Goal: Use online tool/utility: Utilize a website feature to perform a specific function

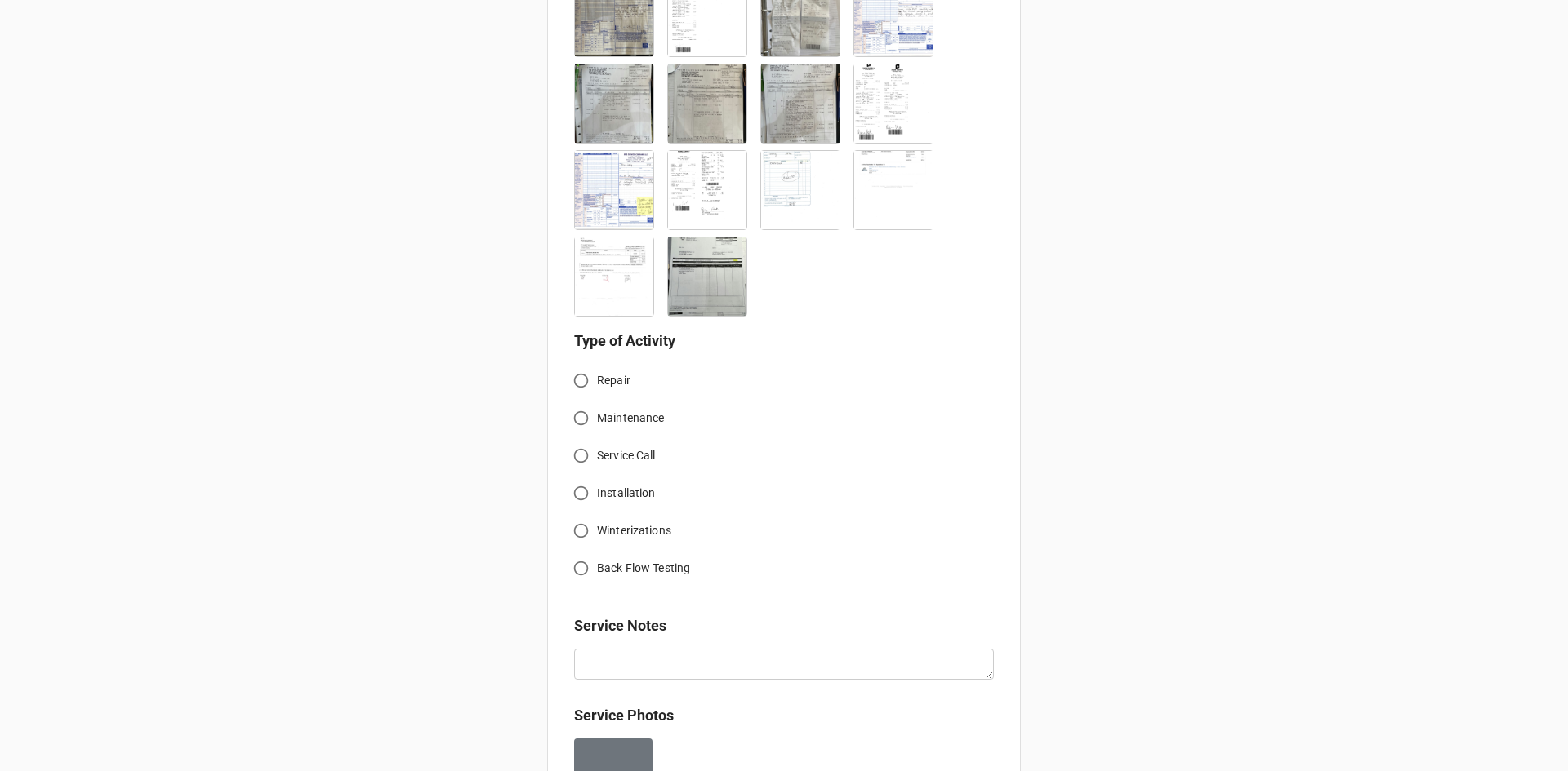
scroll to position [857, 0]
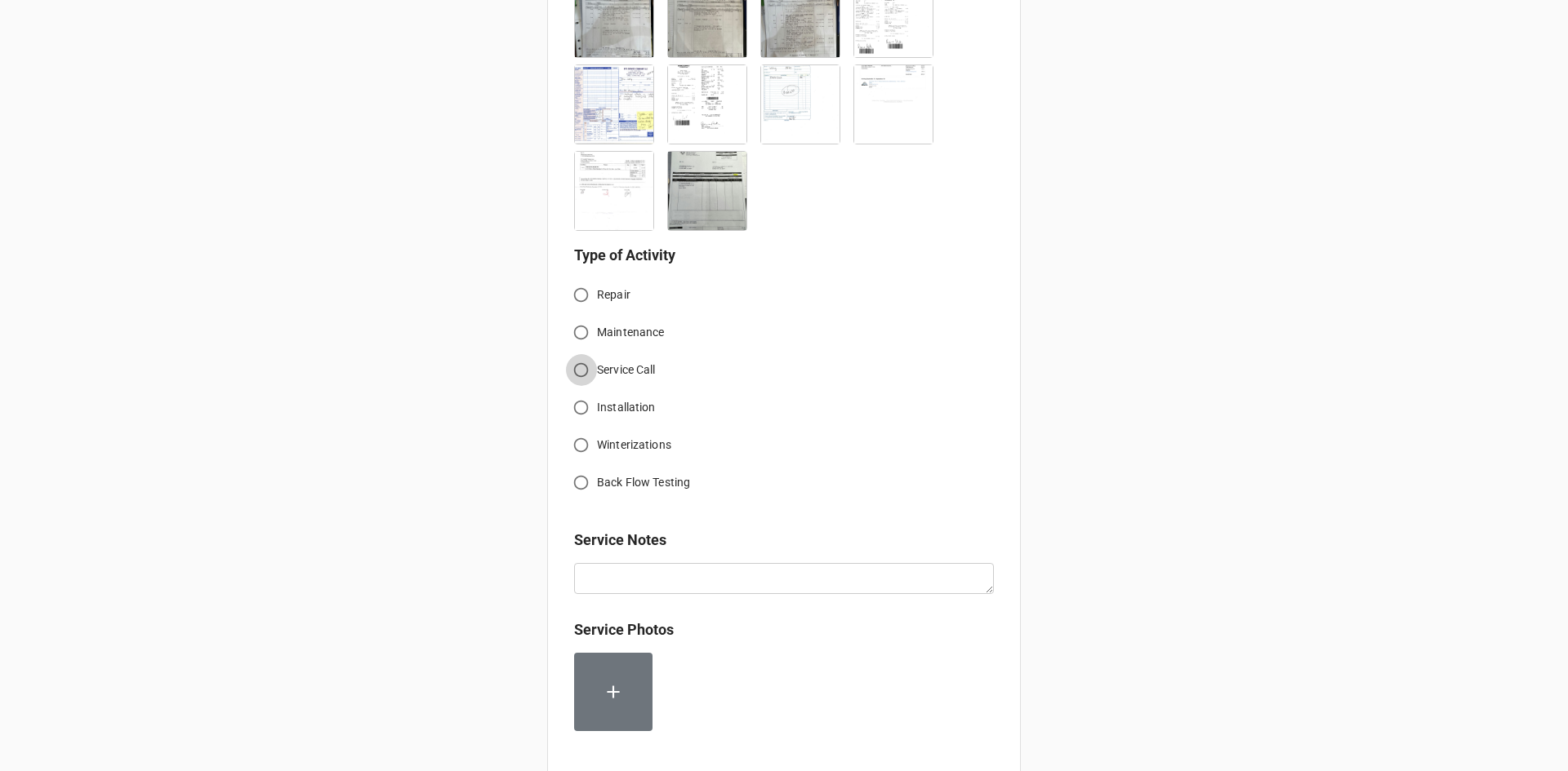
click at [578, 375] on input "Service Call" at bounding box center [580, 369] width 32 height 32
radio input "true"
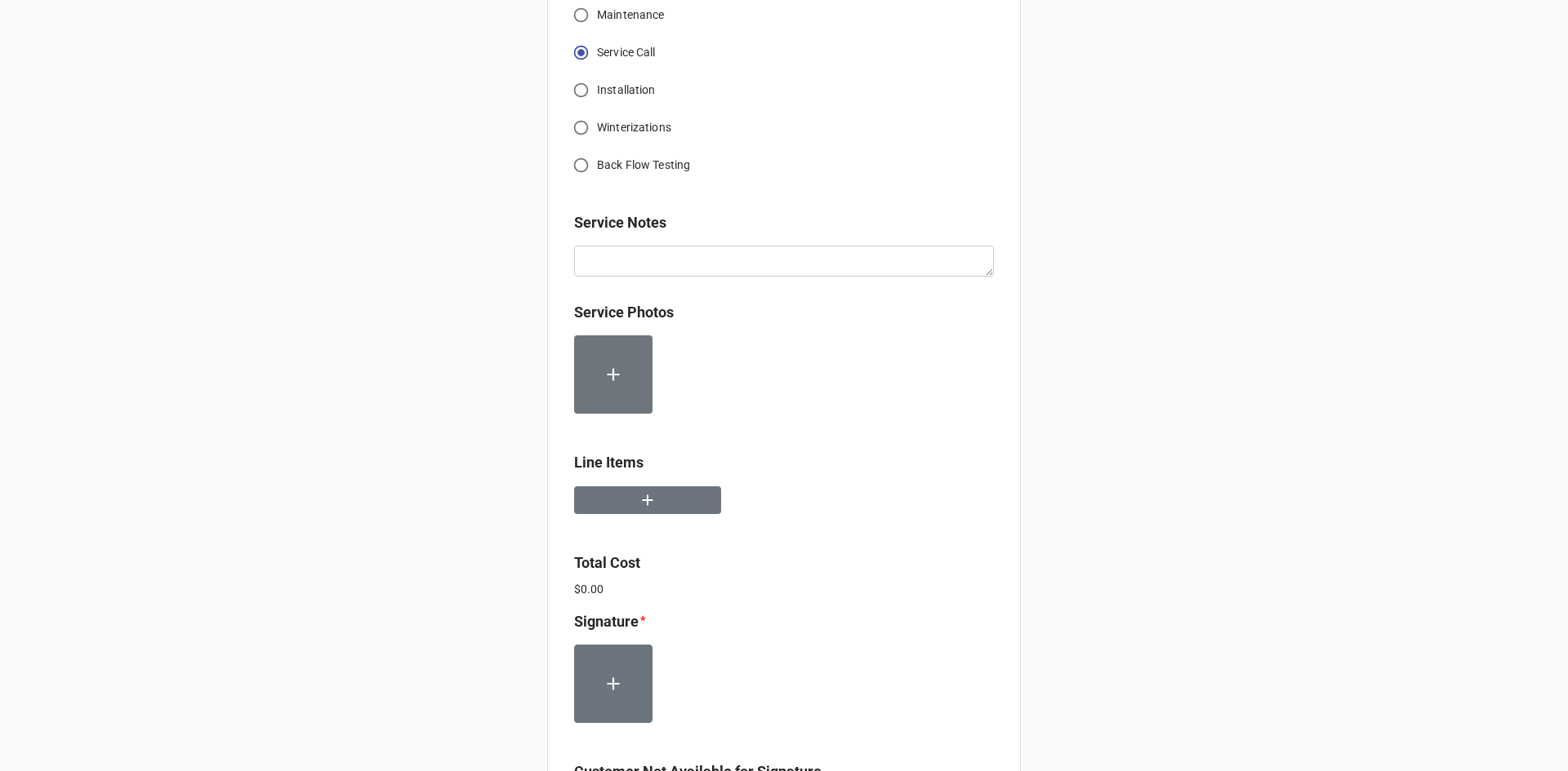
scroll to position [1184, 0]
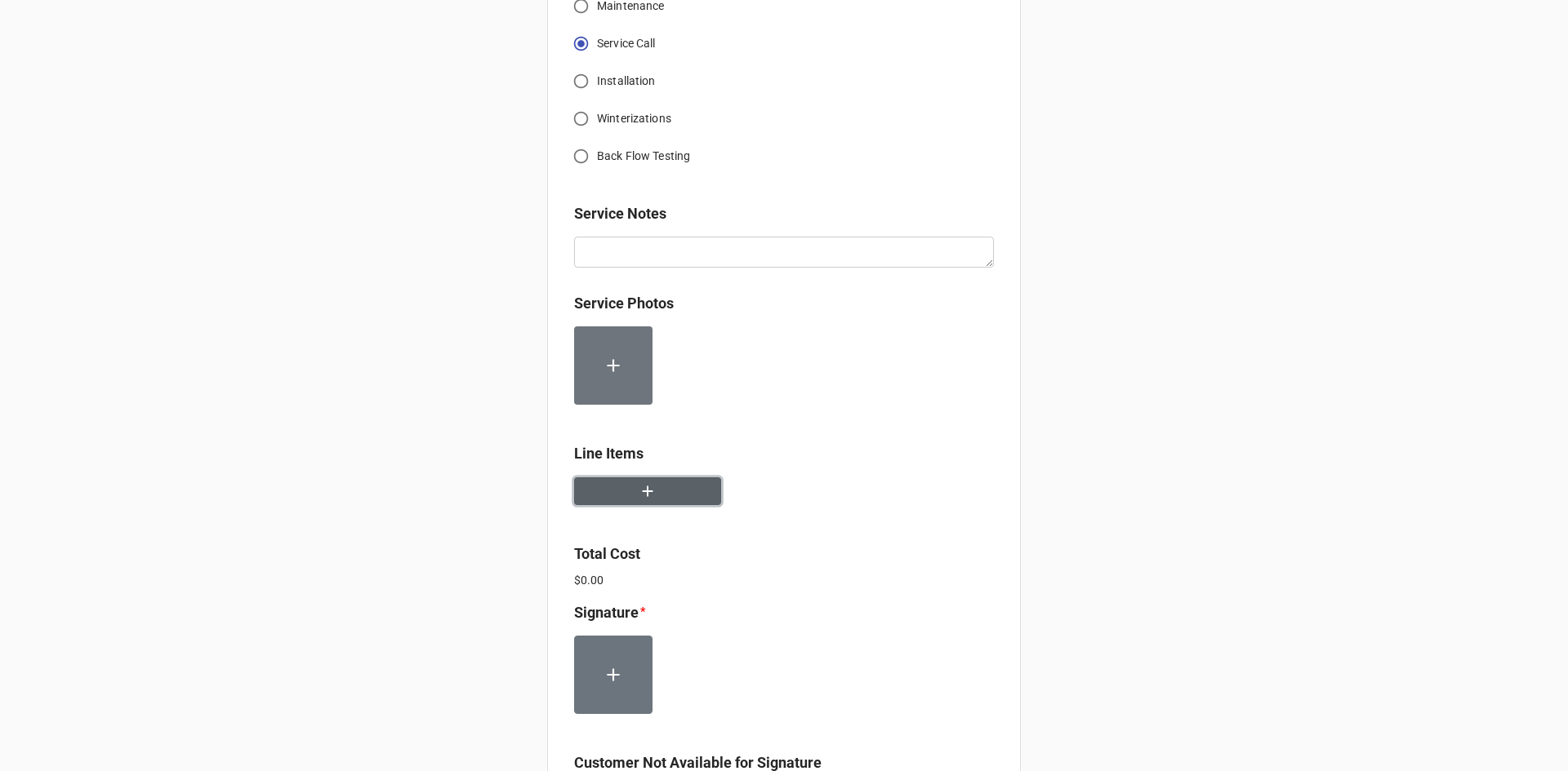
click at [681, 497] on button "button" at bounding box center [647, 492] width 147 height 29
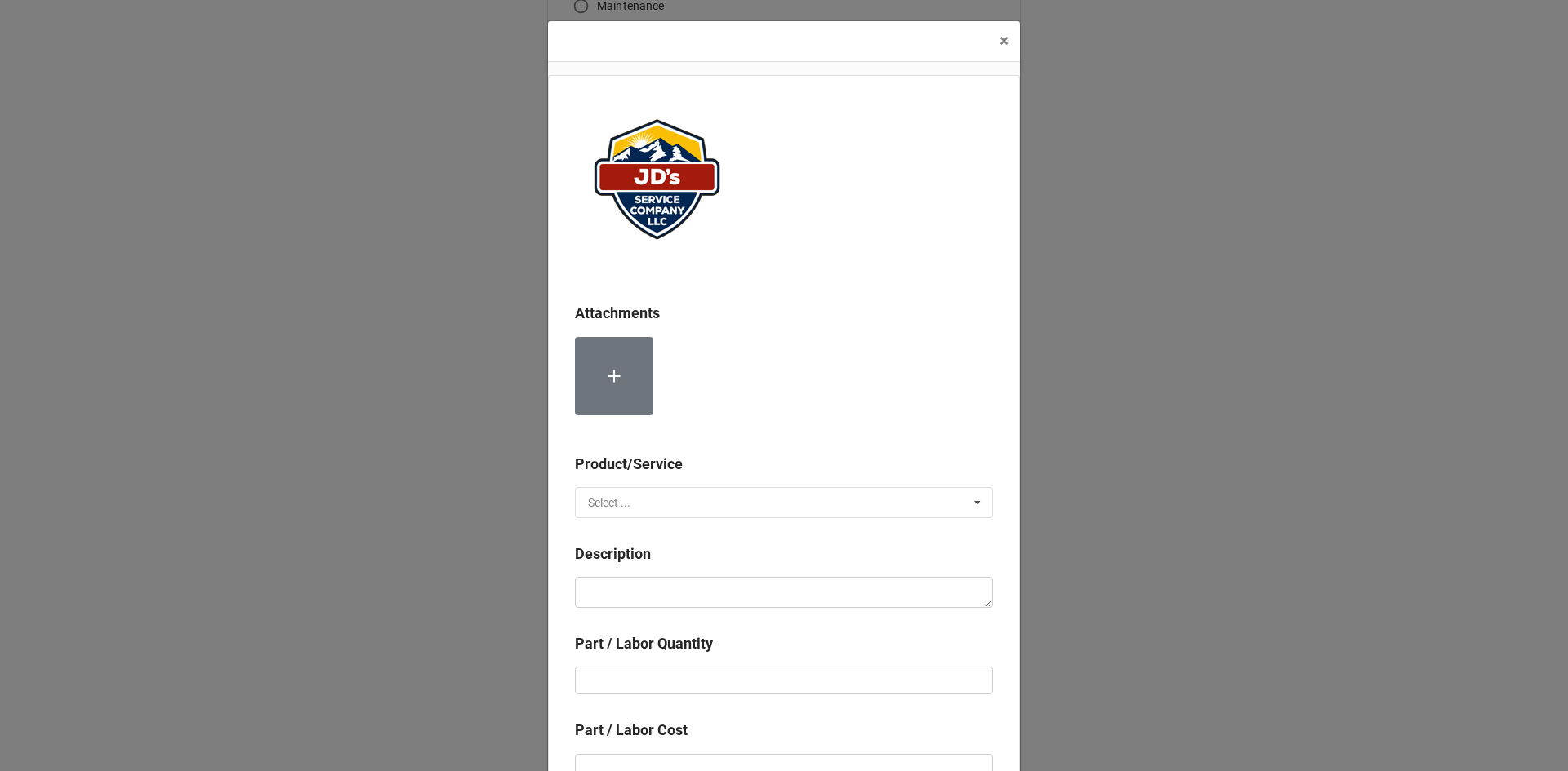
click at [681, 497] on input "text" at bounding box center [785, 503] width 416 height 30
click at [664, 534] on div "Services" at bounding box center [784, 532] width 416 height 31
click at [688, 602] on textarea at bounding box center [784, 593] width 418 height 31
type textarea "x"
type textarea "R"
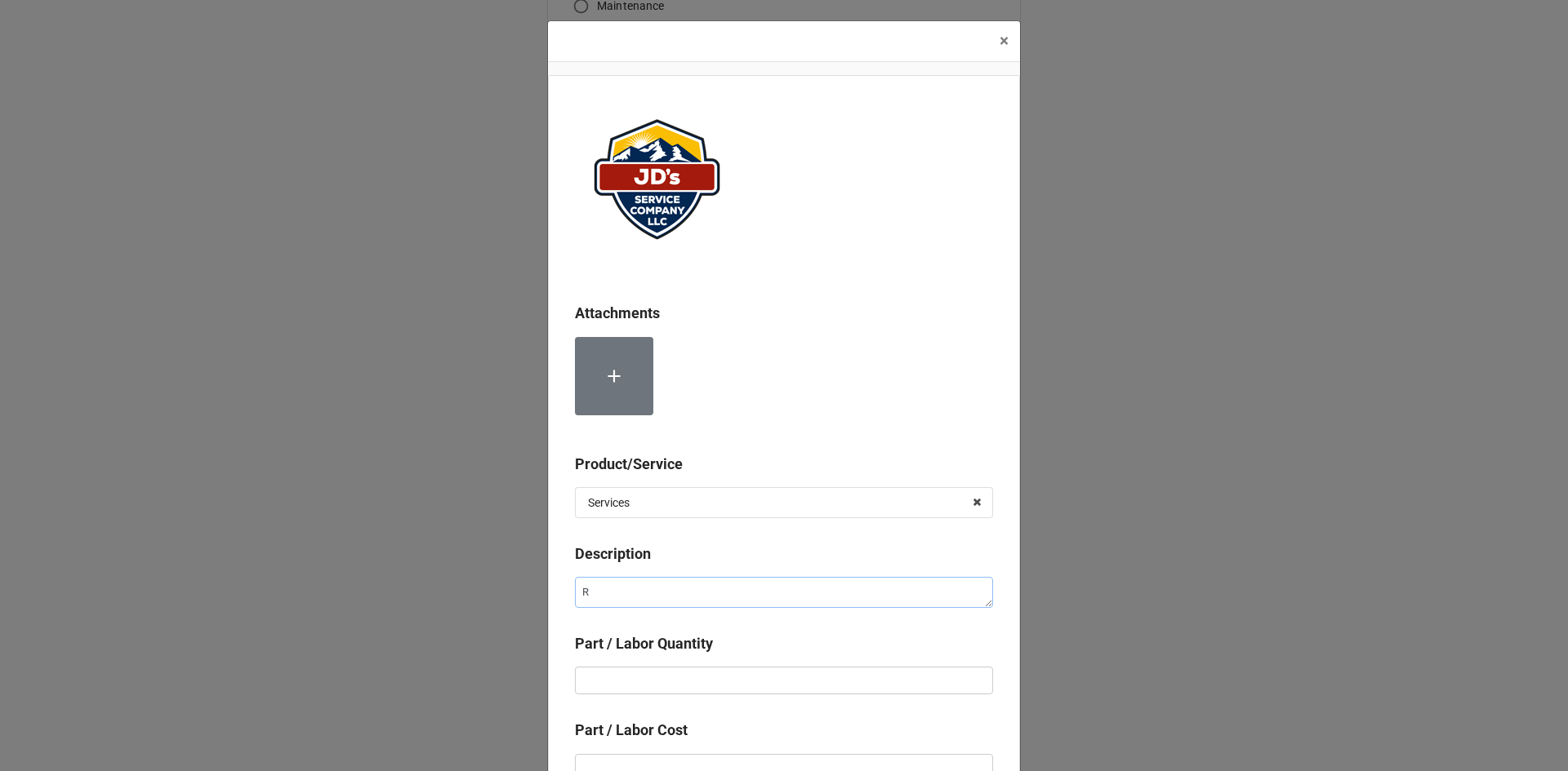
type textarea "x"
type textarea "Re"
type textarea "x"
type textarea "Rem"
type textarea "x"
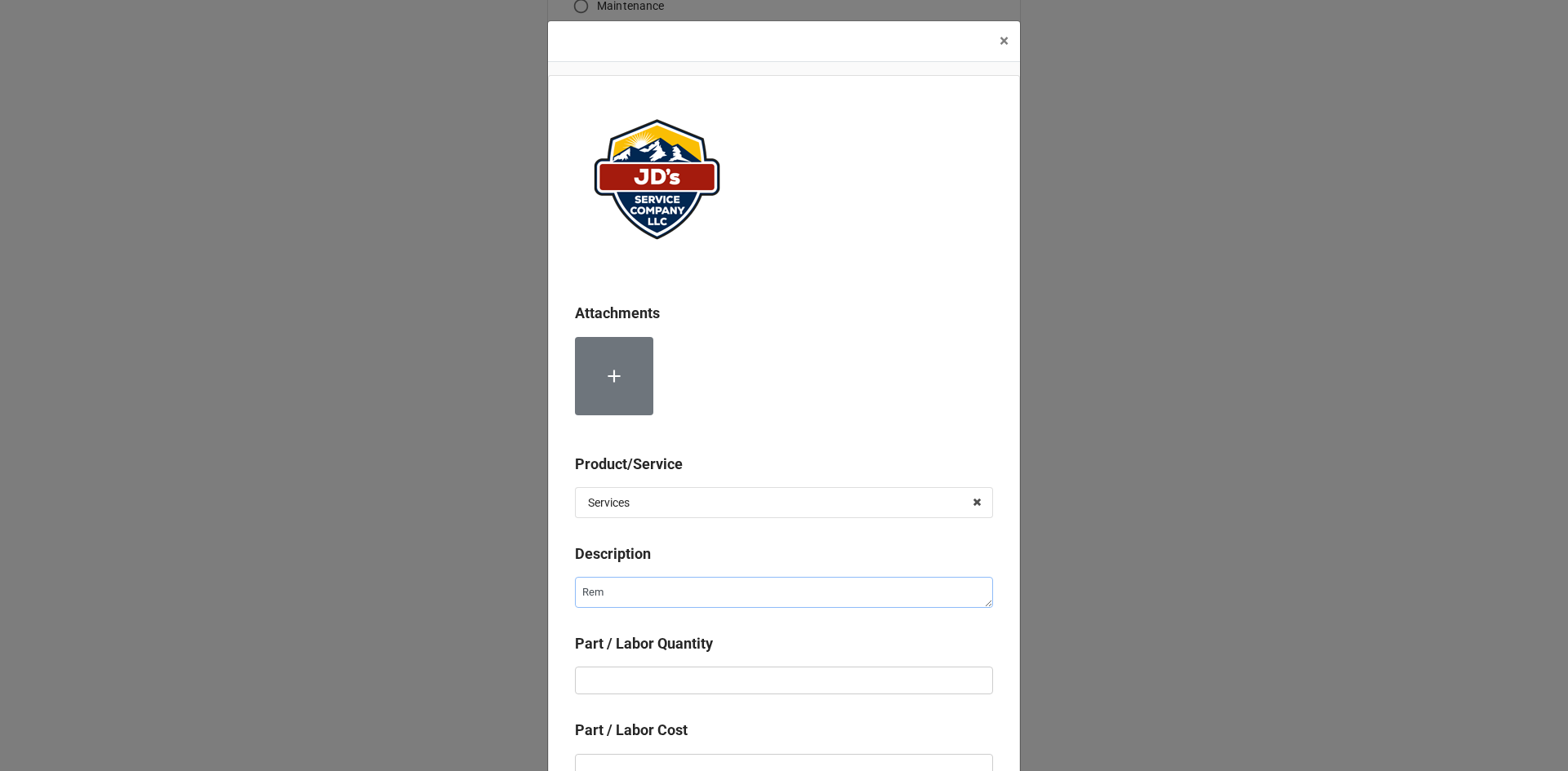
type textarea "Rema"
type textarea "x"
type textarea "Remai"
type textarea "x"
type textarea "Remain"
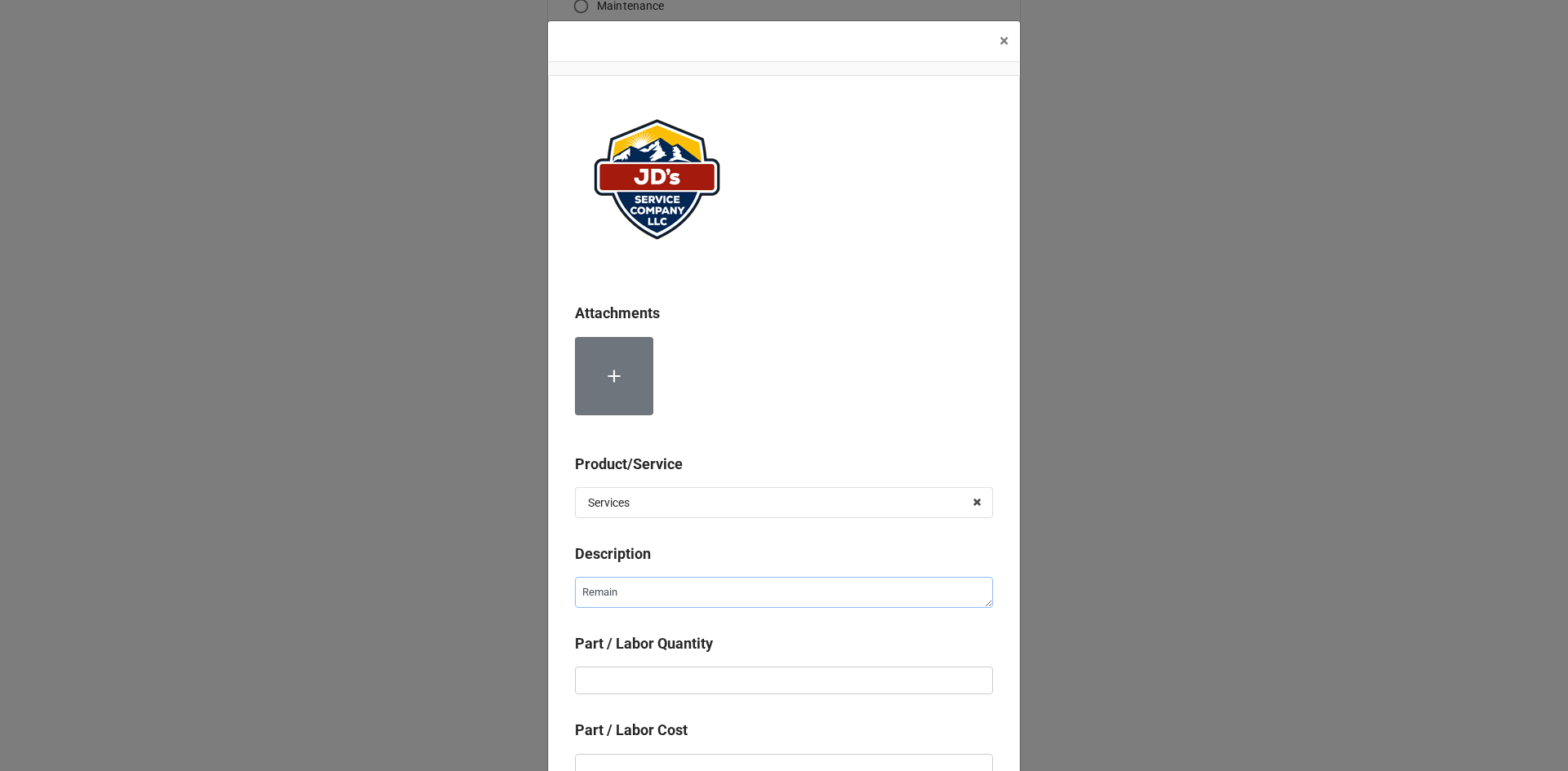
type textarea "x"
type textarea "Remaini"
type textarea "x"
type textarea "Remainin"
type textarea "x"
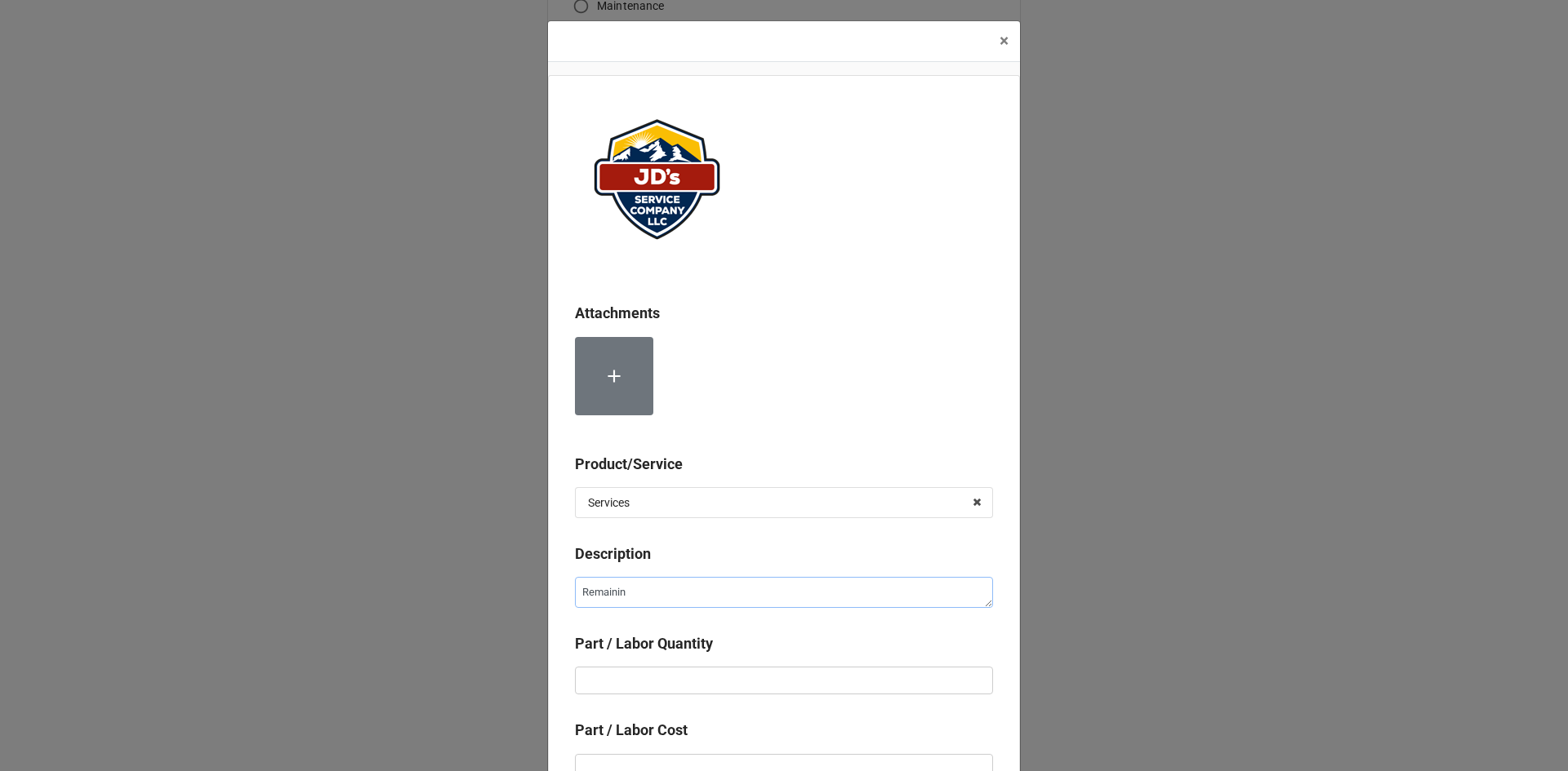
type textarea "Remaining"
type textarea "x"
type textarea "Remaining"
type textarea "x"
type textarea "Remaining b"
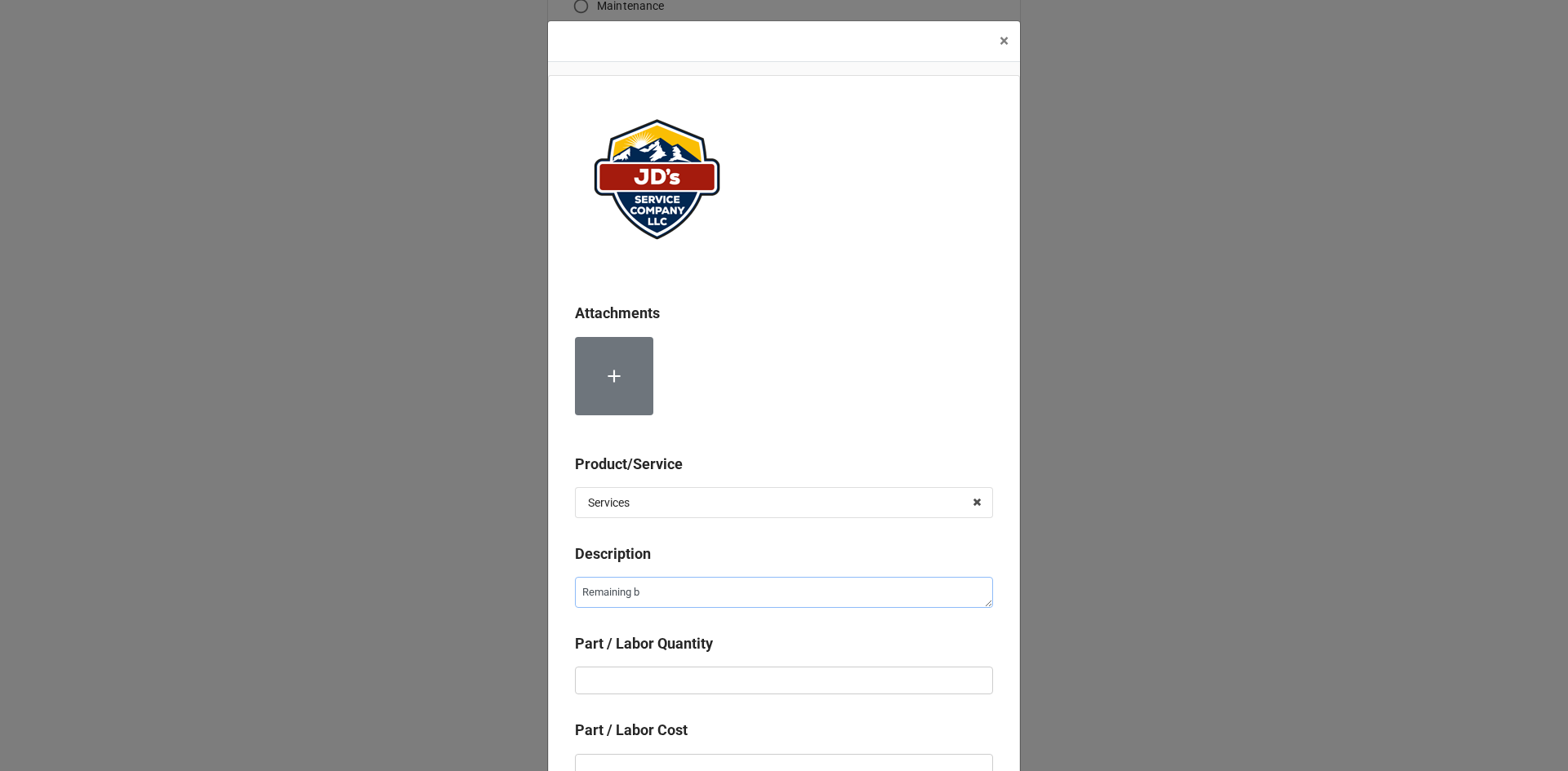
type textarea "x"
type textarea "Remaining ba"
type textarea "x"
type textarea "Remaining [MEDICAL_DATA]"
type textarea "x"
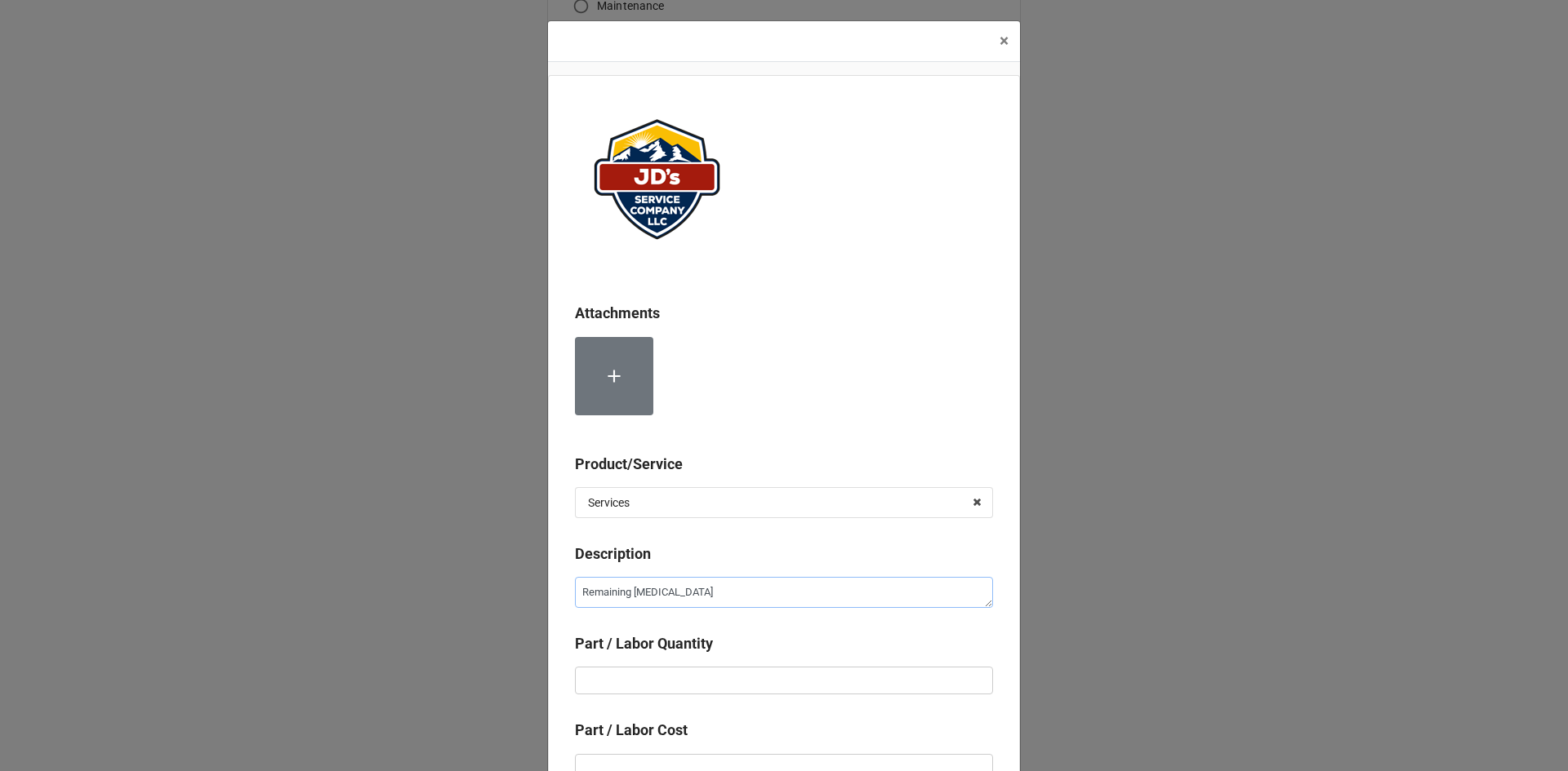
type textarea "Remaining bala"
type textarea "x"
type textarea "Remaining [PERSON_NAME]"
type textarea "x"
type textarea "Remaining balanc"
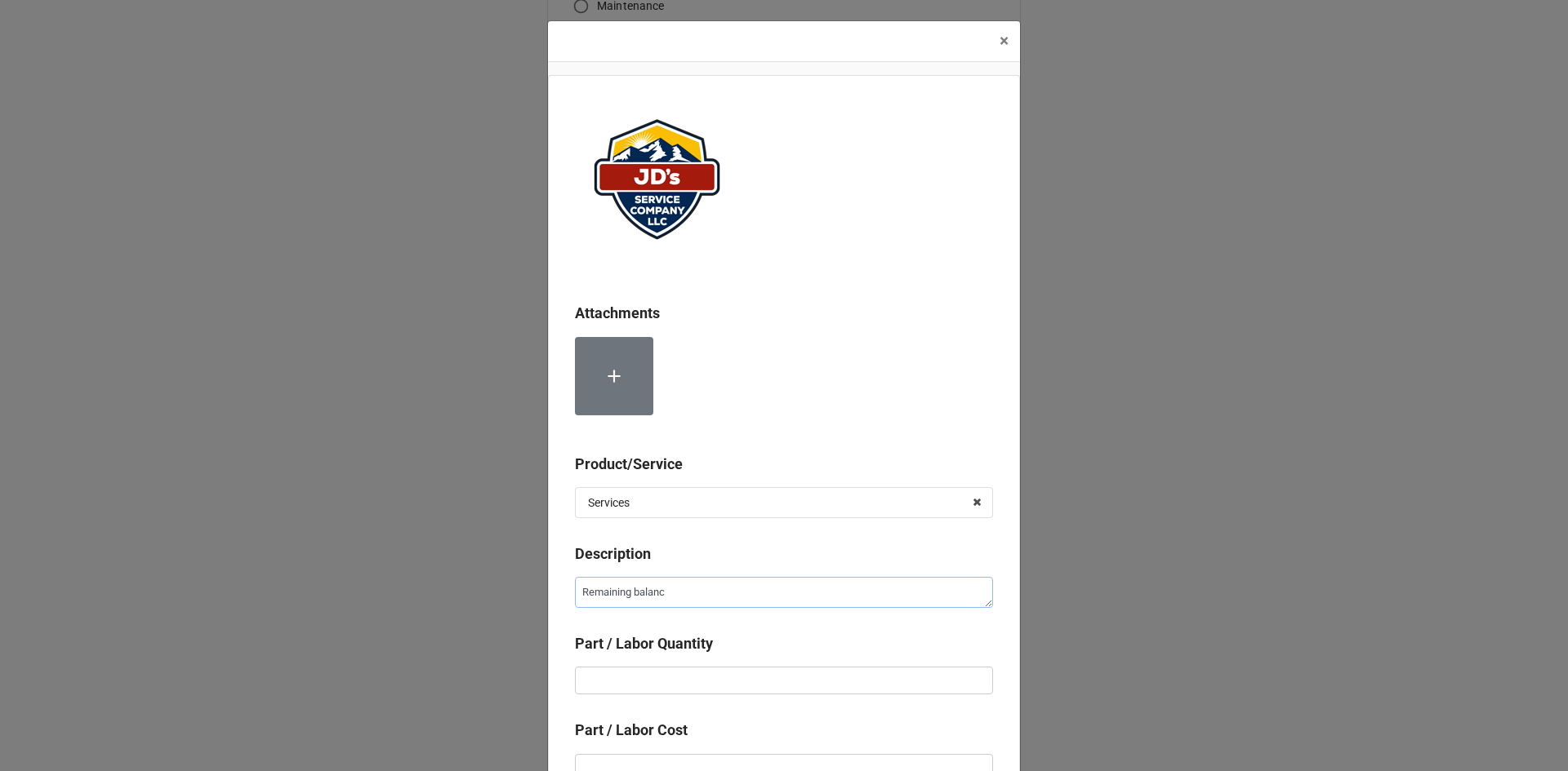
type textarea "x"
type textarea "Remaining balance"
type textarea "x"
type textarea "Remaining balance"
type textarea "x"
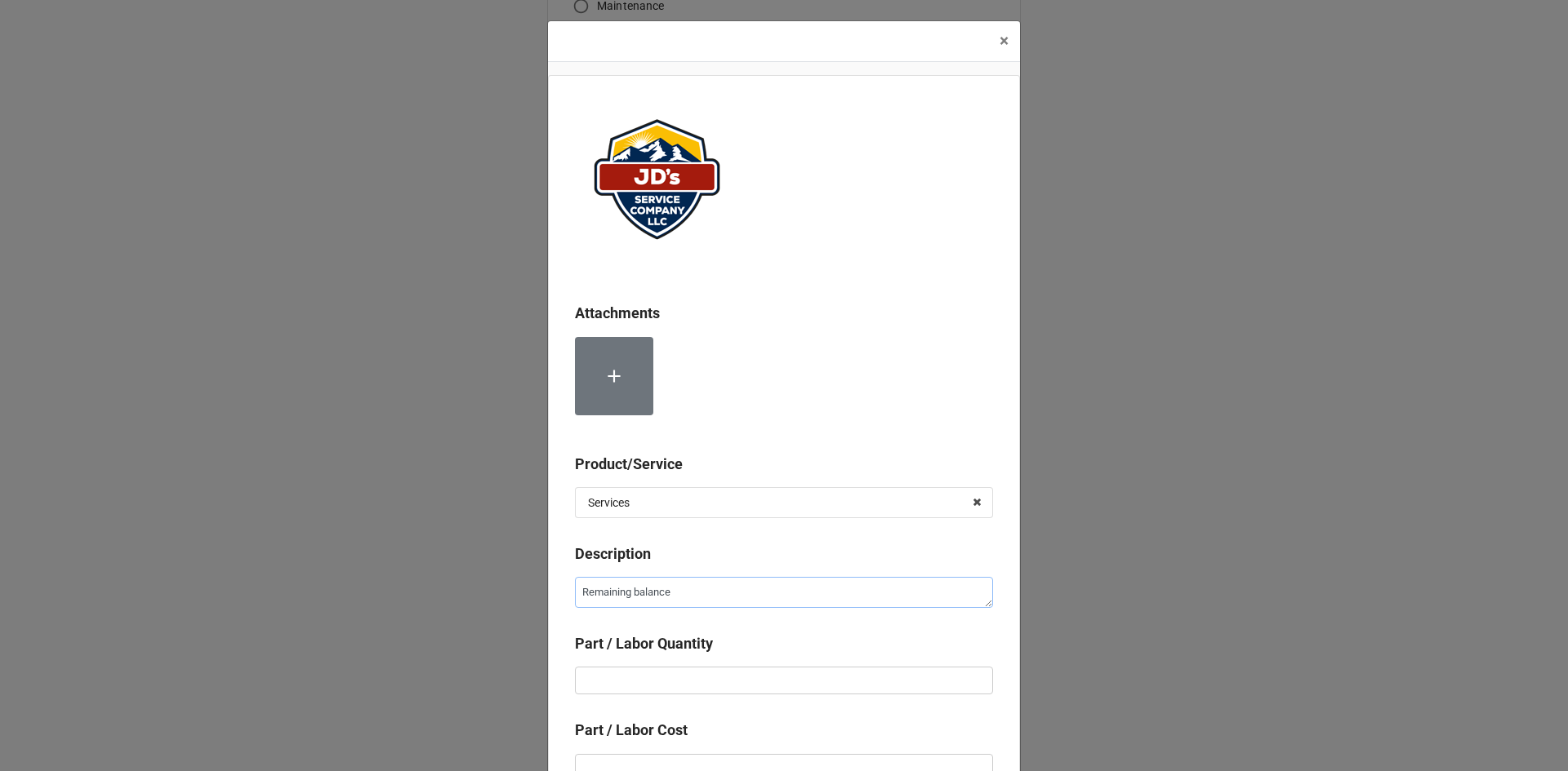
type textarea "Remaining balance o"
type textarea "x"
type textarea "Remaining balance of"
type textarea "x"
type textarea "Remaining balance of"
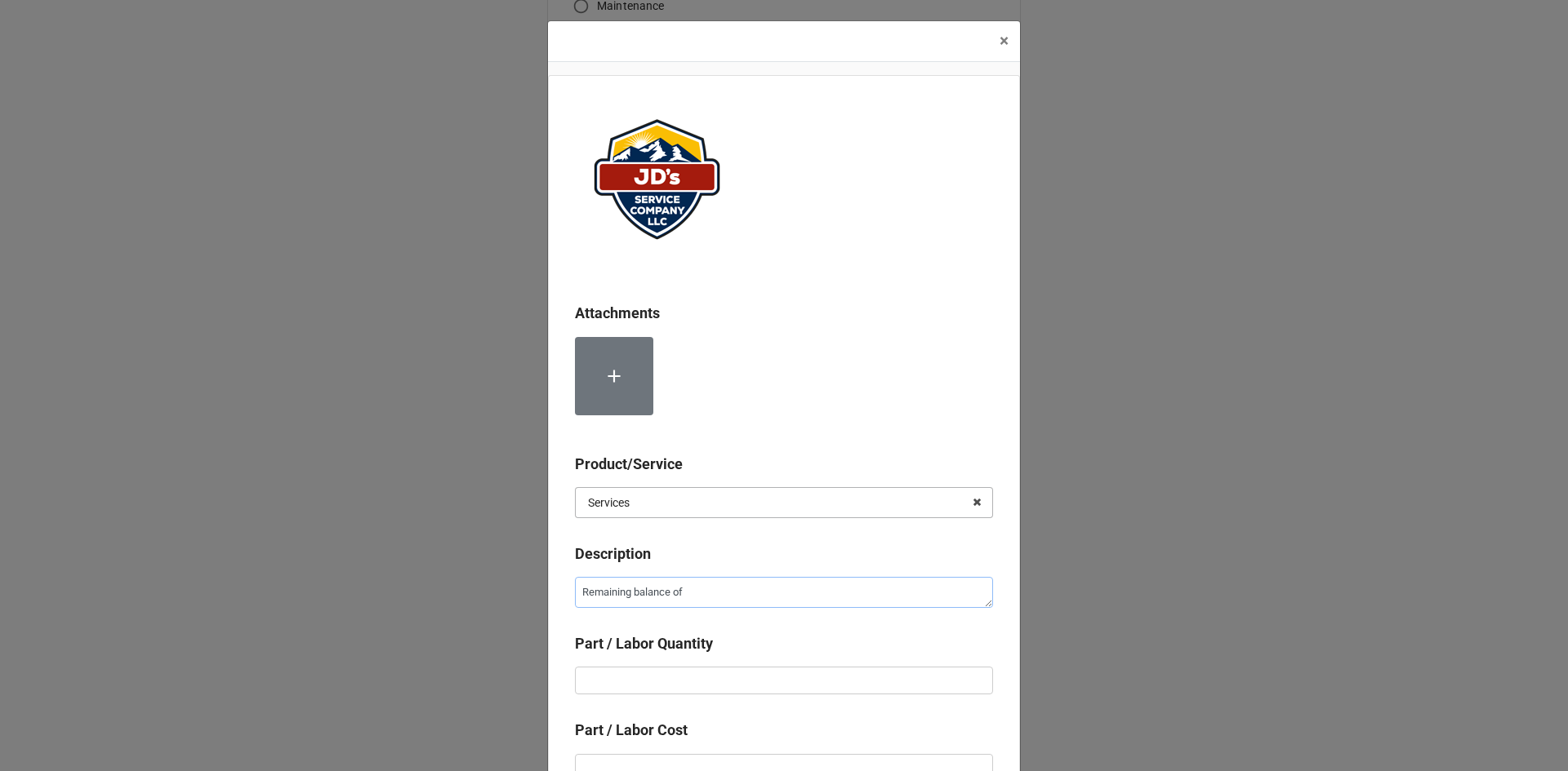
type textarea "x"
type textarea "Remaining balance of E"
type textarea "x"
type textarea "Remaining balance of Es"
type textarea "x"
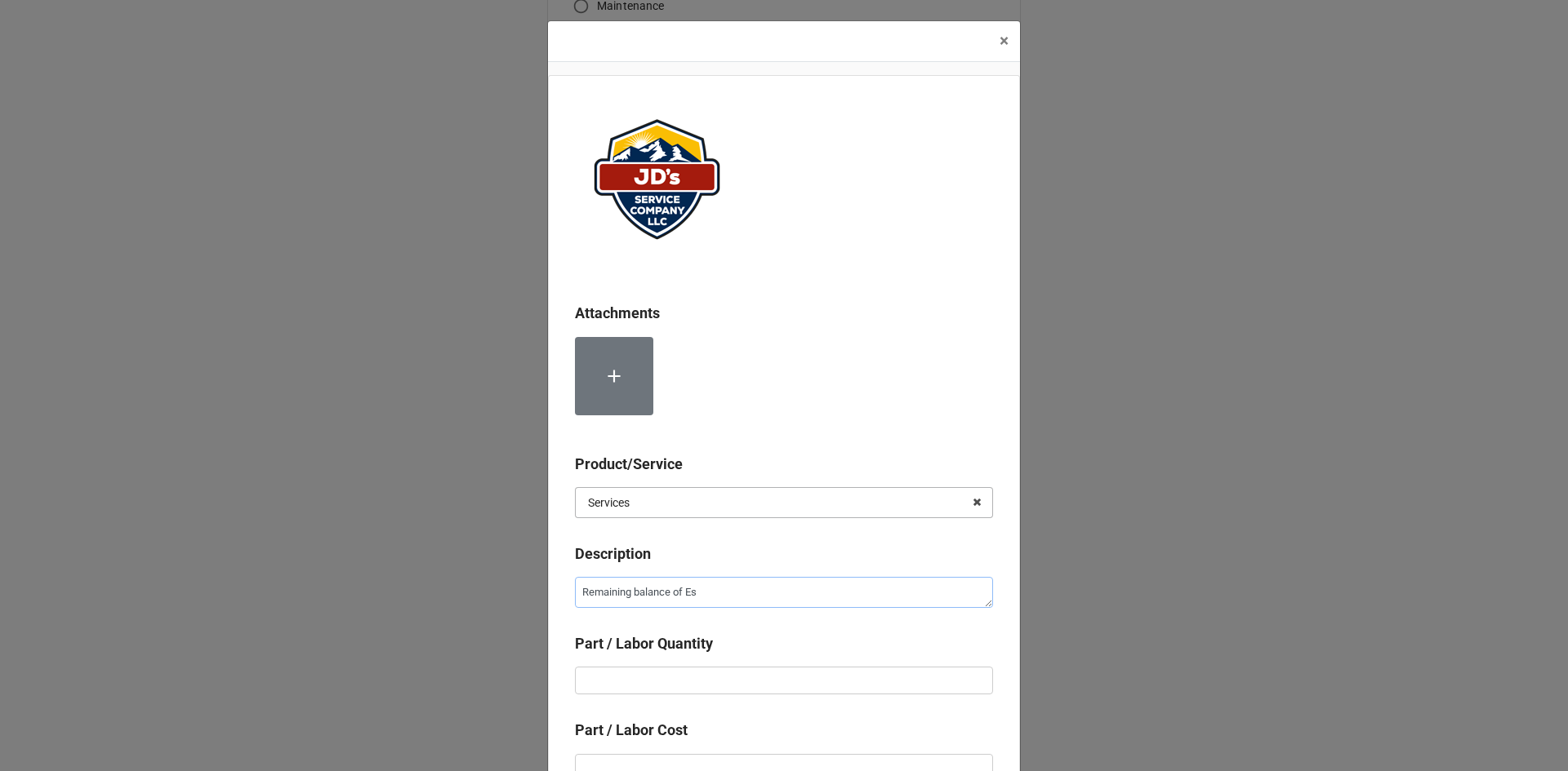
type textarea "Remaining balance of Est"
type textarea "x"
type textarea "Remaining balance of Esti"
type textarea "x"
type textarea "Remaining balance of Estim"
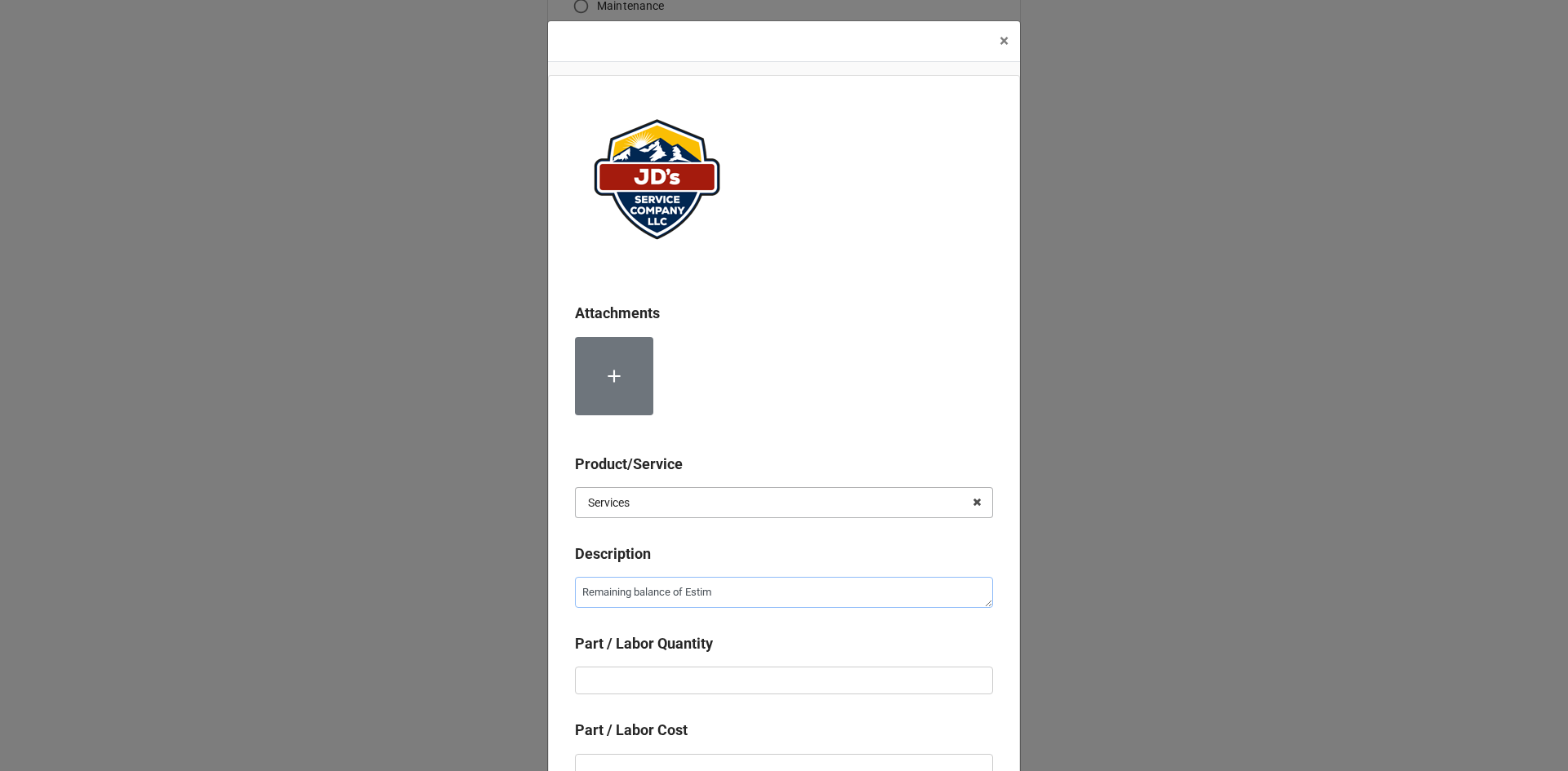
type textarea "x"
type textarea "Remaining balance of Estima"
type textarea "x"
type textarea "Remaining balance of Estimat"
type textarea "x"
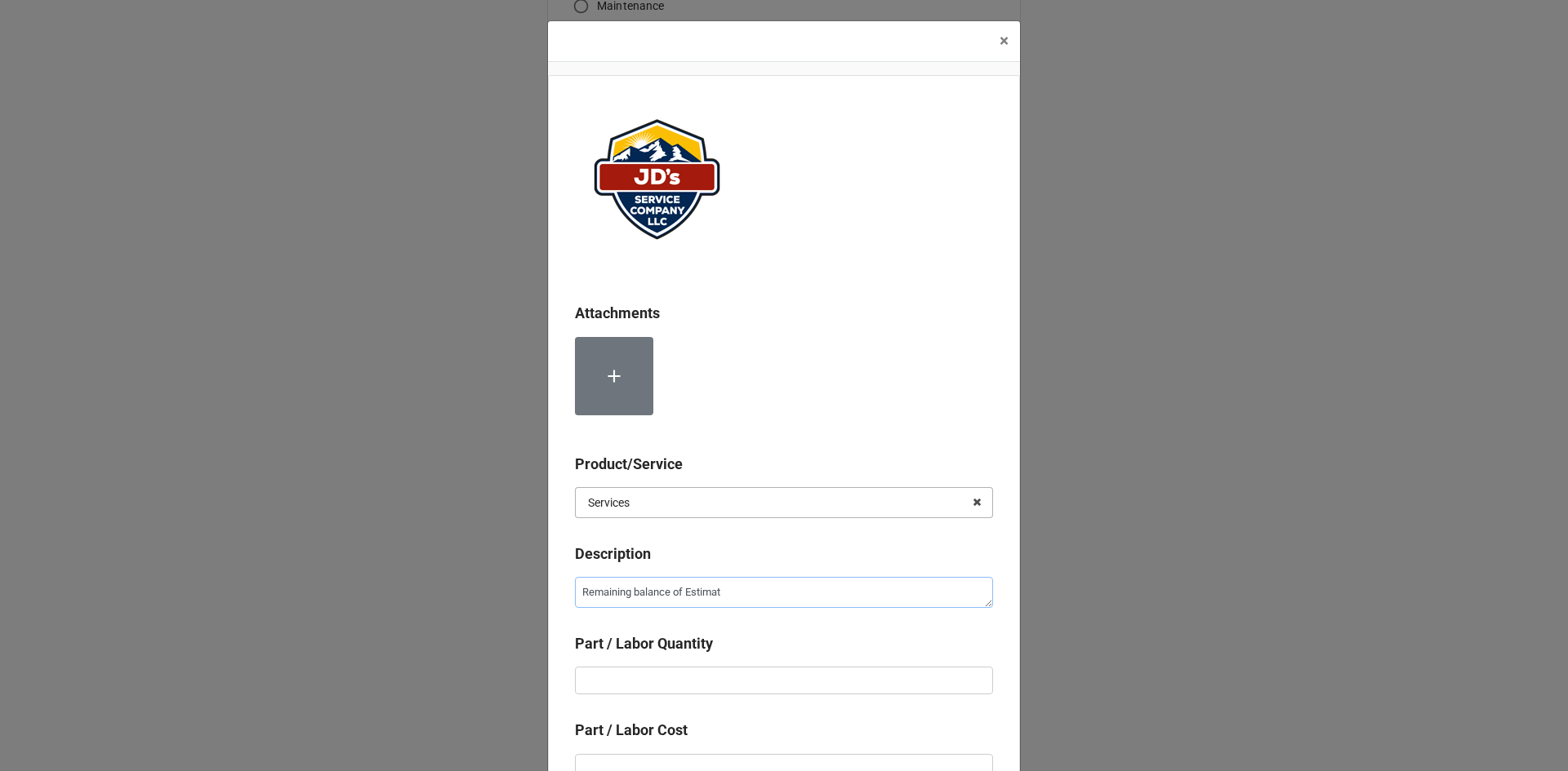
type textarea "Remaining balance of Estimate"
type textarea "x"
type textarea "Remaining balance of Estimate"
type textarea "x"
type textarea "Remaining balance of Estimate 1"
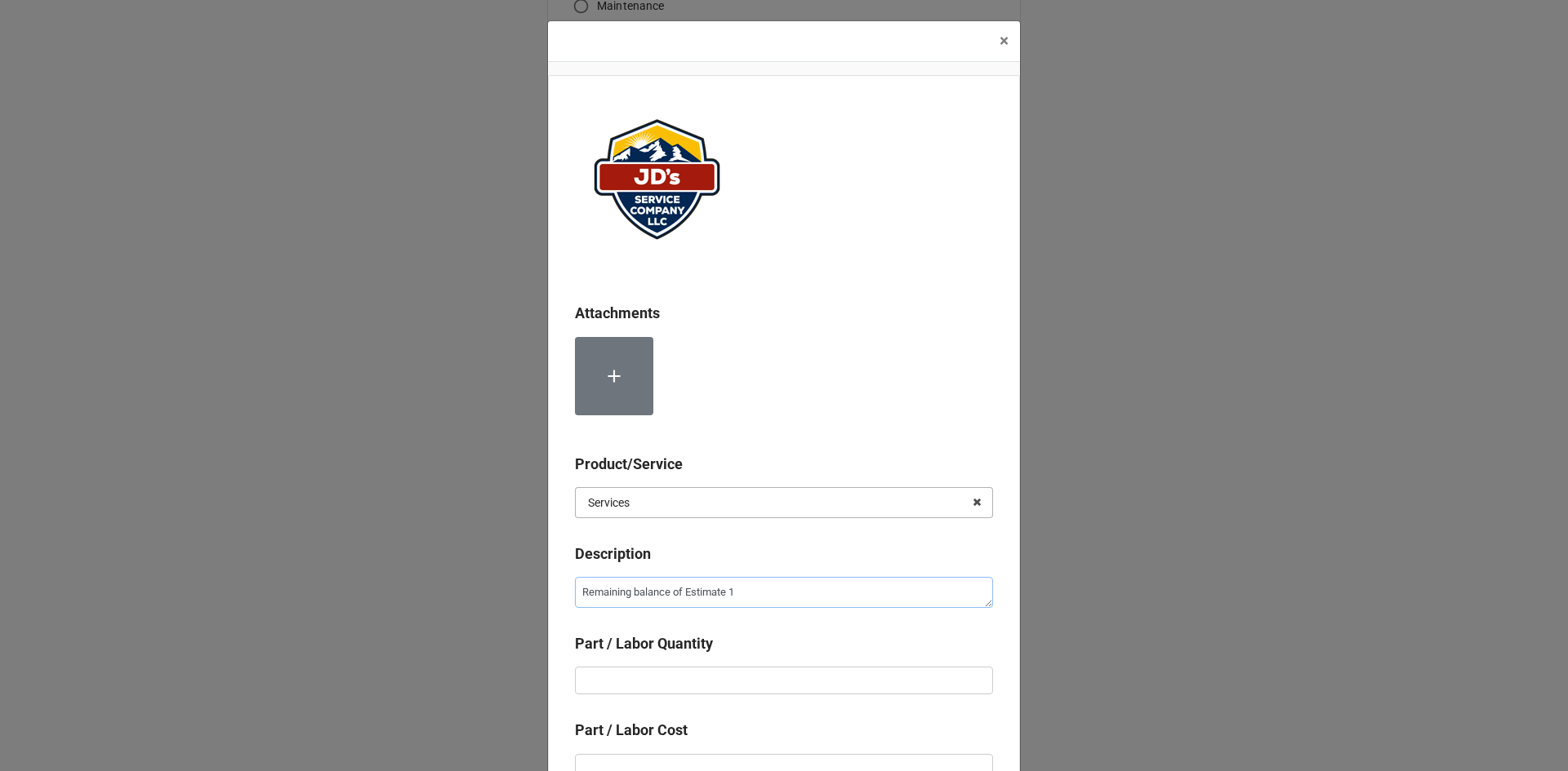
type textarea "x"
type textarea "Remaining balance of Estimate 10"
type textarea "x"
type textarea "Remaining balance of Estimate 103"
type textarea "x"
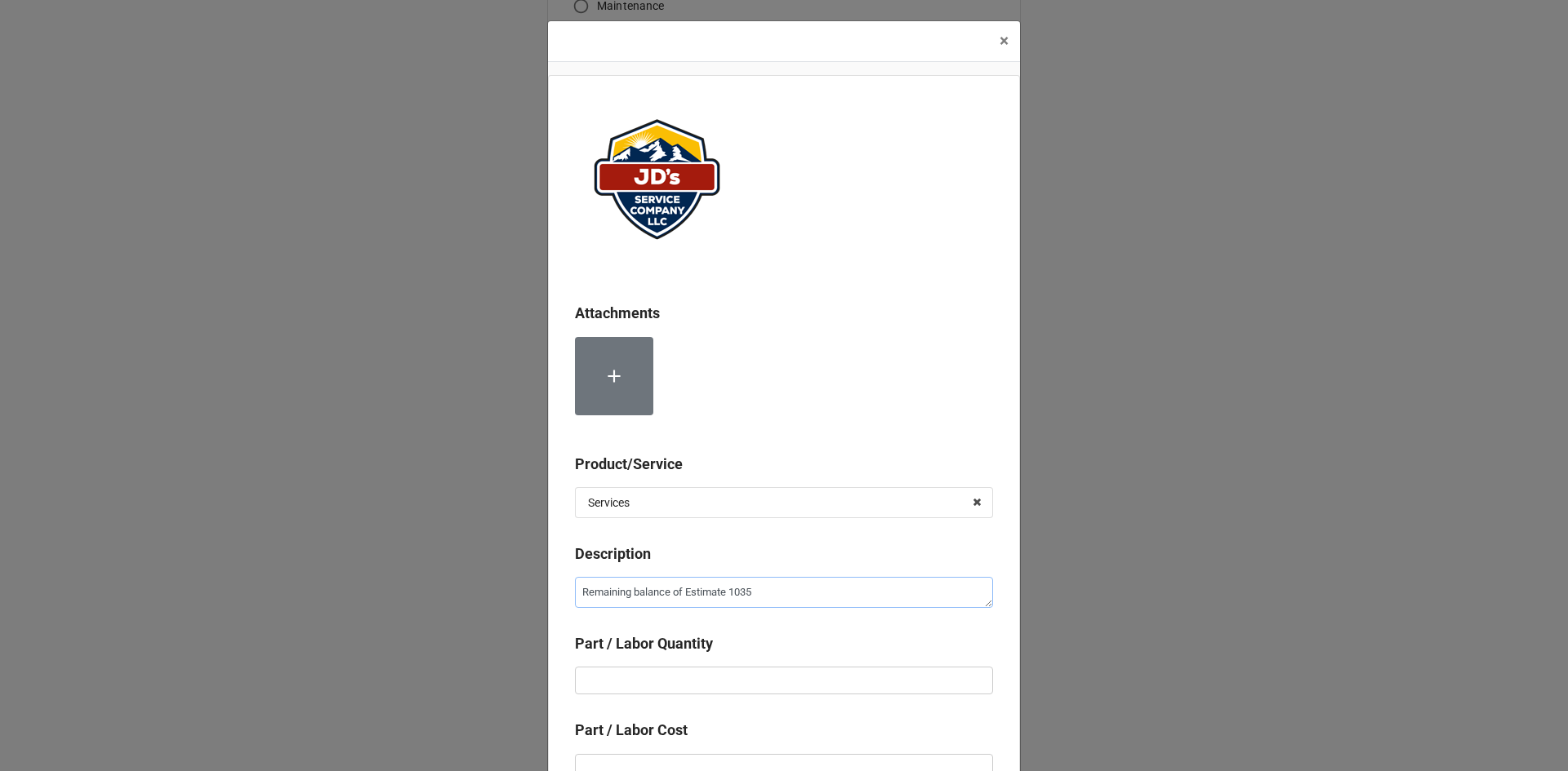
type textarea "Remaining balance of Estimate 1035"
click at [889, 676] on input "text" at bounding box center [784, 680] width 418 height 28
type textarea "x"
type input "1"
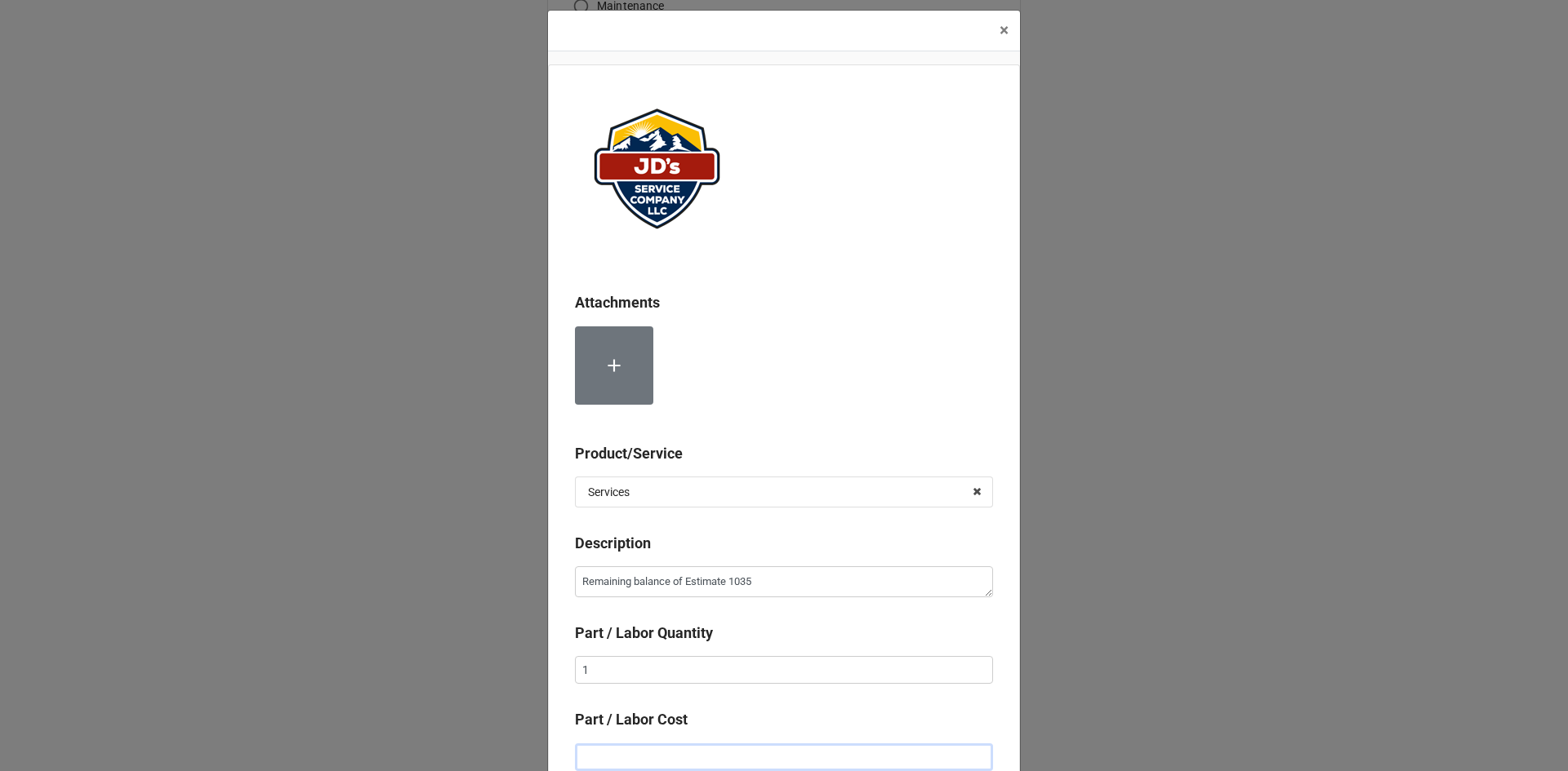
type textarea "x"
type input "$1.00"
type textarea "x"
type input "$12.00"
type textarea "x"
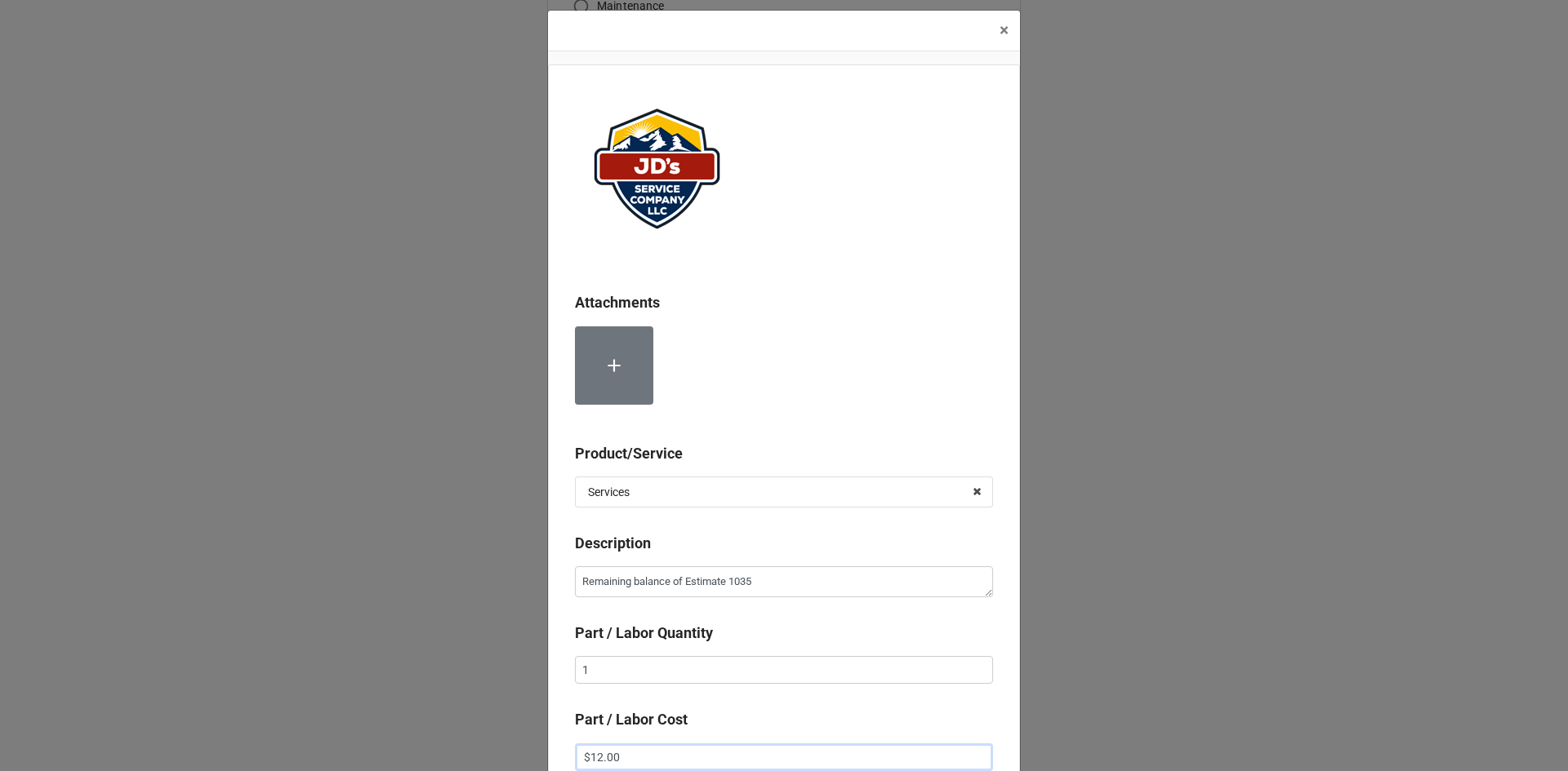
type input "$125.00"
type textarea "x"
type input "$1,250.00"
type textarea "x"
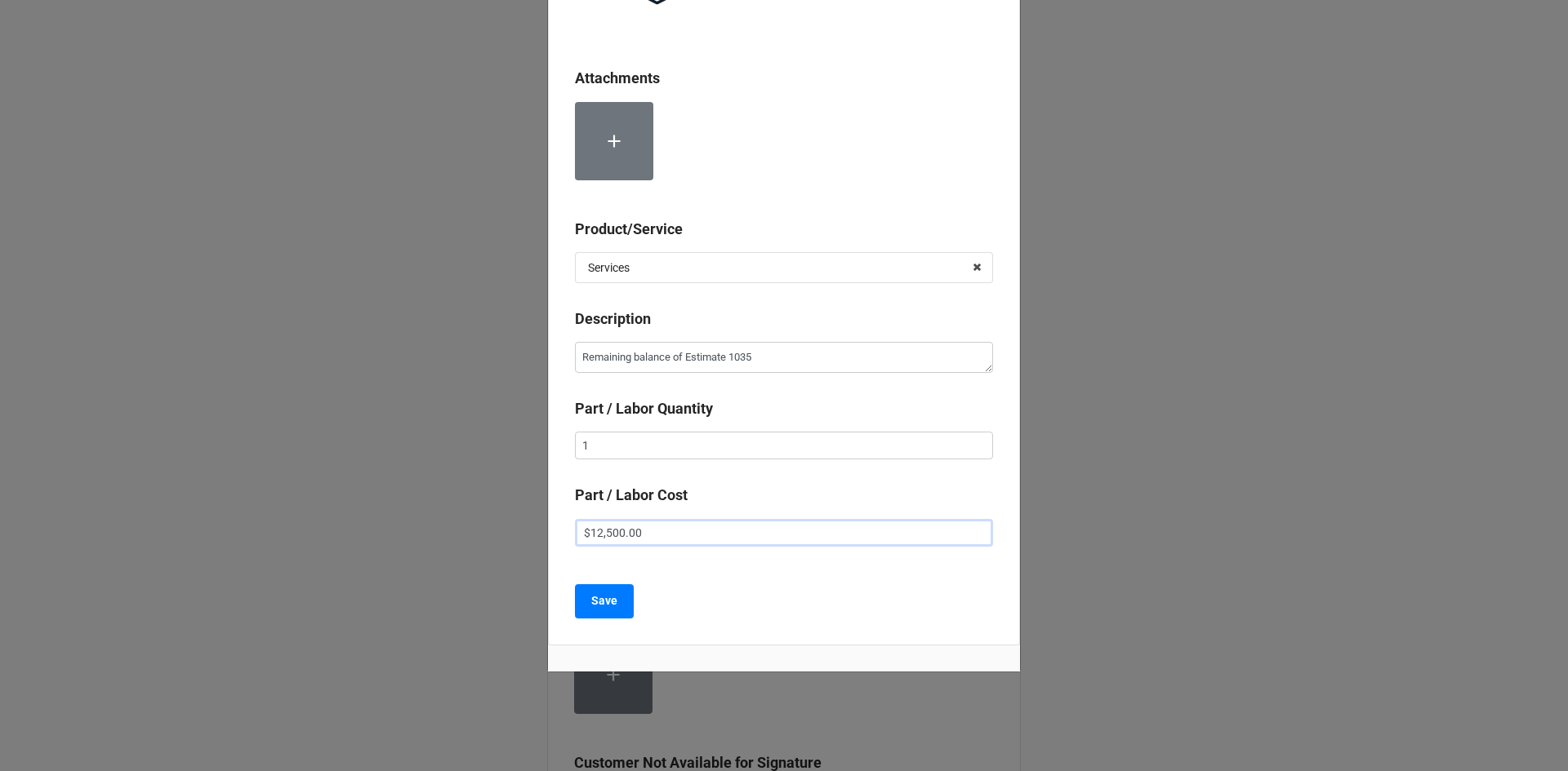
scroll to position [238, 0]
type input "$12,500.00"
click at [617, 603] on button "Save" at bounding box center [604, 599] width 59 height 34
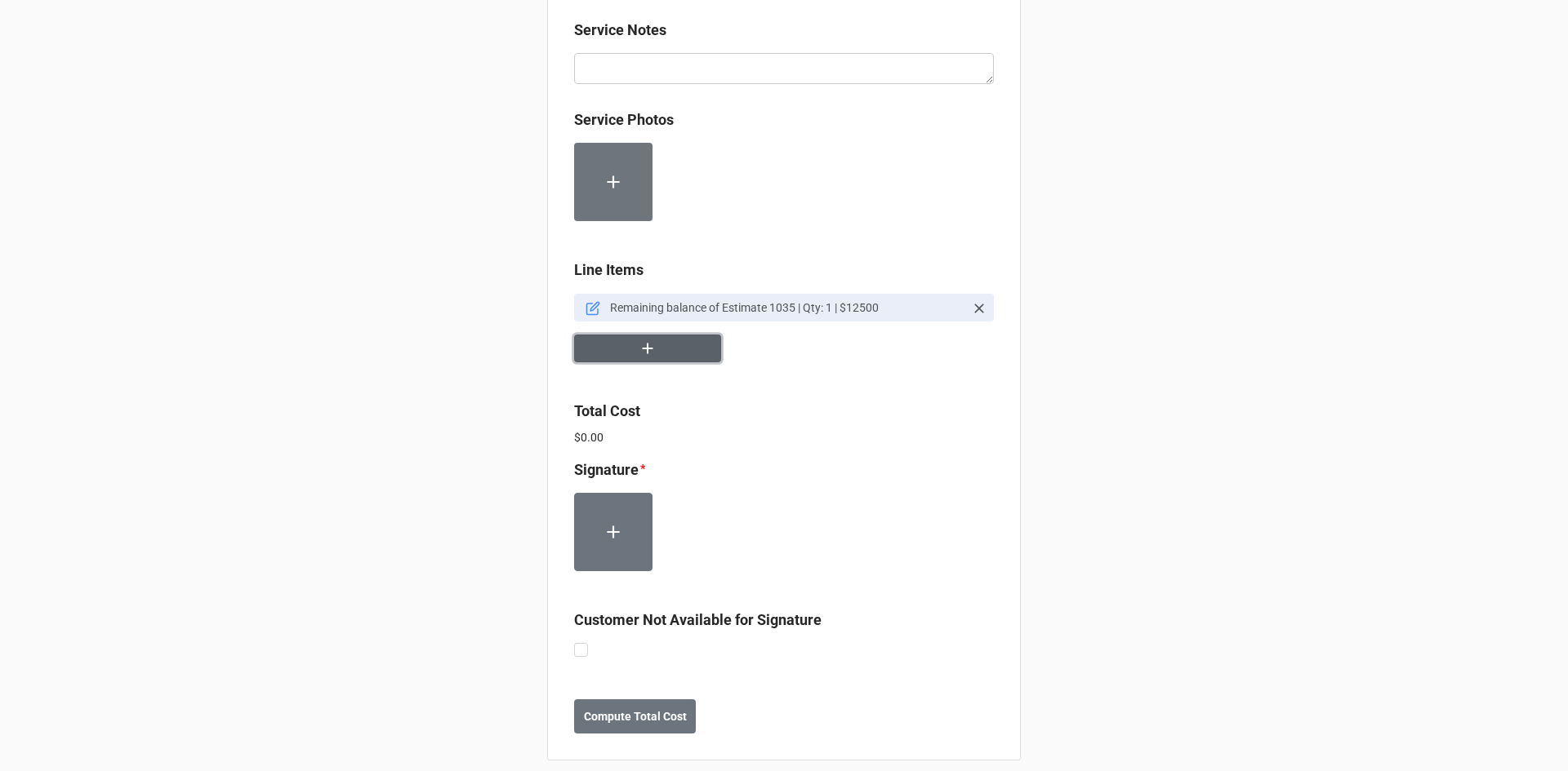
scroll to position [1384, 0]
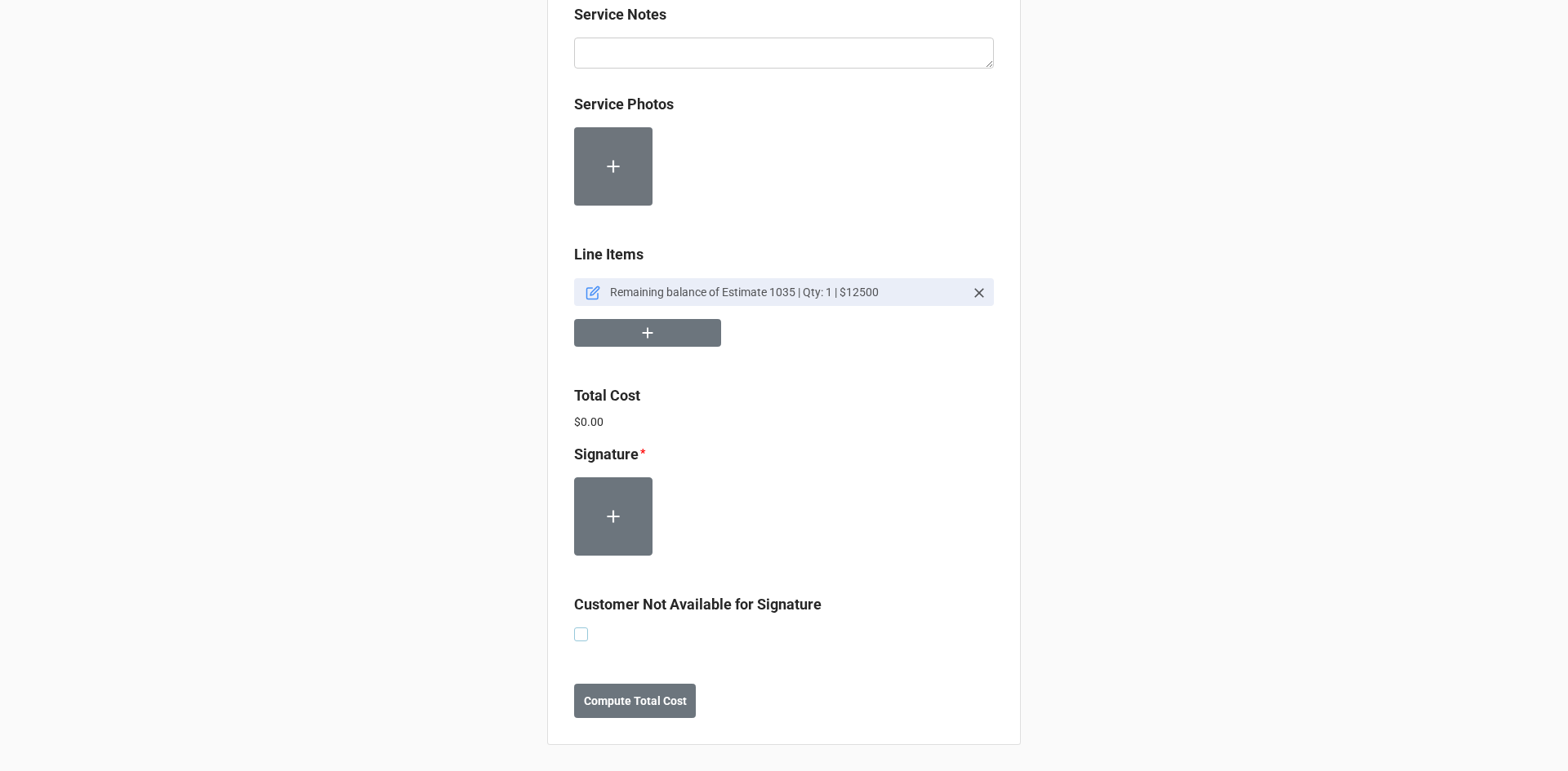
click at [578, 628] on label at bounding box center [580, 628] width 14 height 0
checkbox input "true"
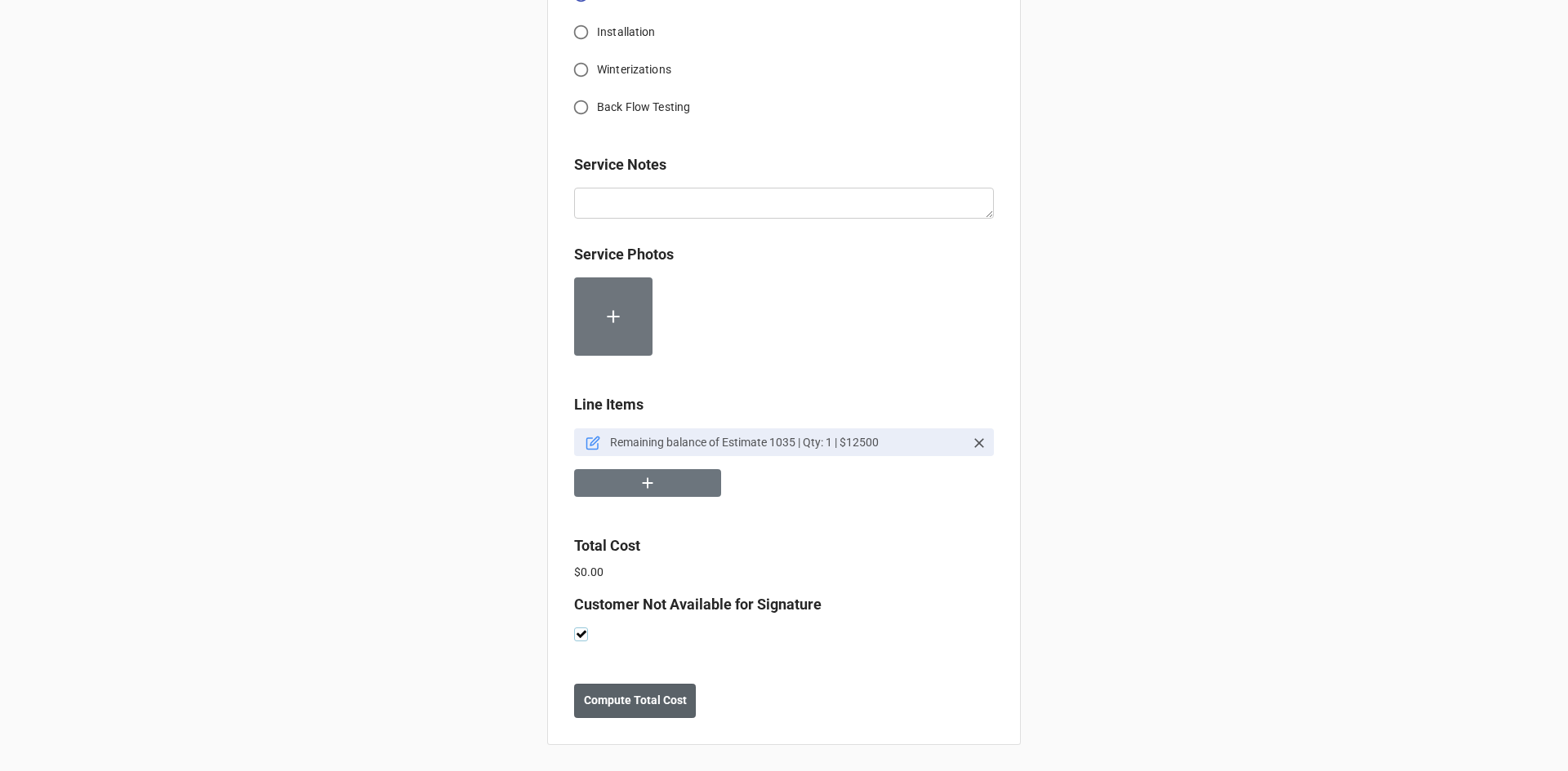
scroll to position [1234, 0]
click at [662, 704] on b "Compute Total Cost" at bounding box center [635, 700] width 103 height 17
click at [603, 702] on b "Save" at bounding box center [603, 700] width 26 height 17
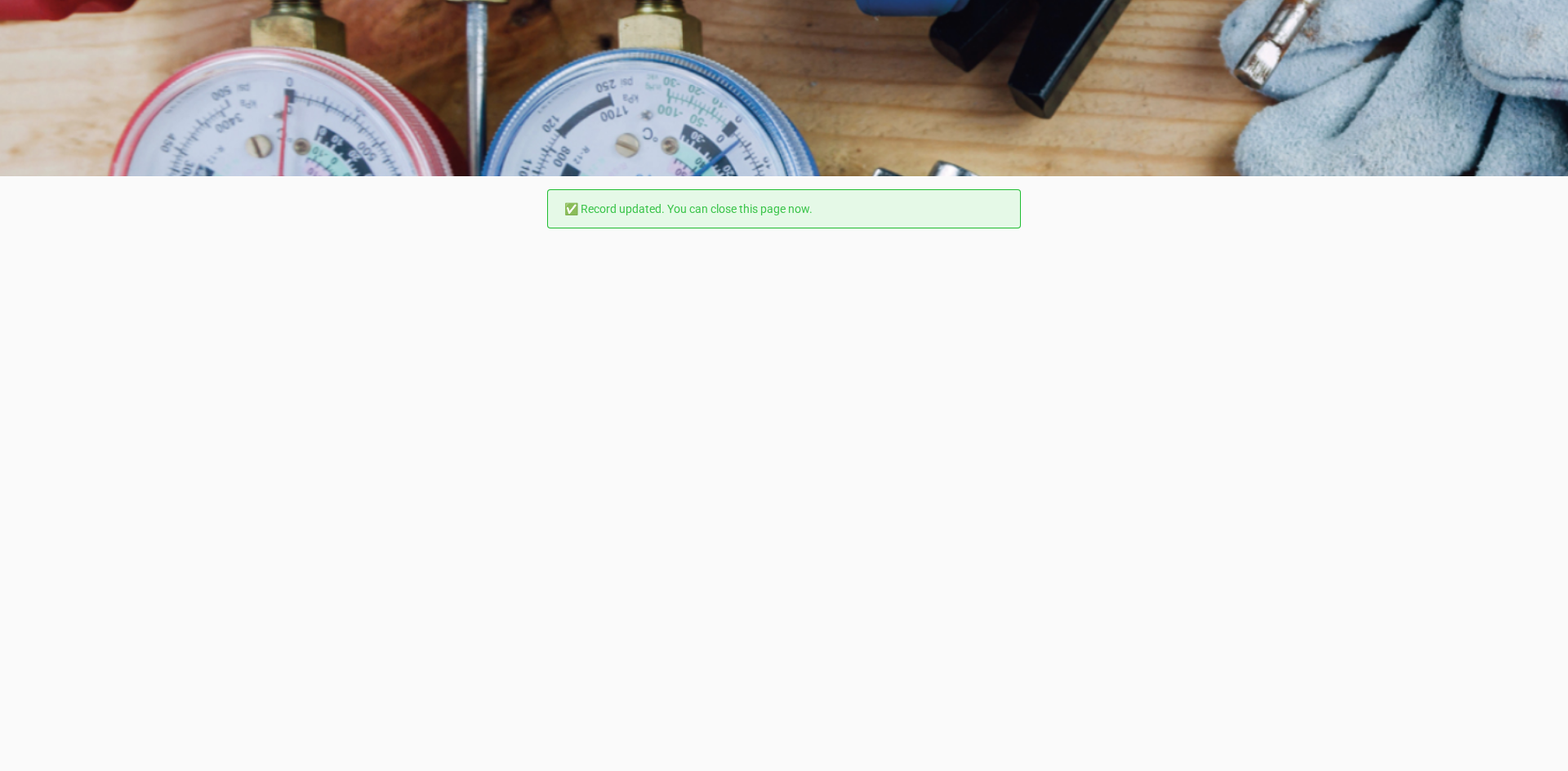
scroll to position [0, 0]
